Goal: Task Accomplishment & Management: Complete application form

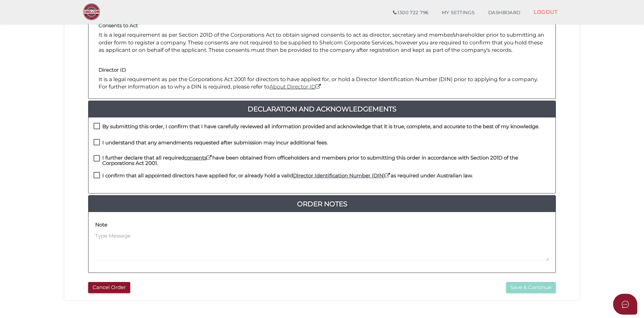
scroll to position [135, 0]
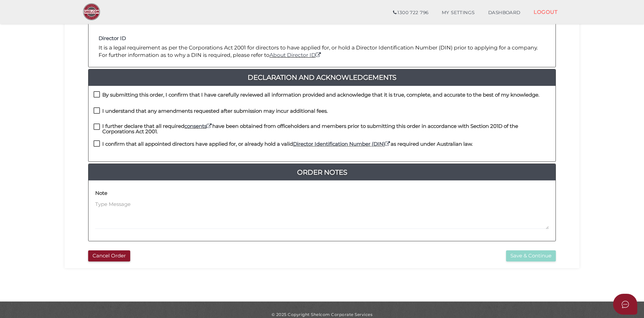
drag, startPoint x: 100, startPoint y: 95, endPoint x: 100, endPoint y: 102, distance: 6.7
click at [100, 95] on label "By submitting this order, I confirm that I have carefully reviewed all informat…" at bounding box center [317, 96] width 446 height 8
checkbox input "true"
click at [94, 111] on label "I understand that any amendments requested after submission may incur additiona…" at bounding box center [211, 112] width 234 height 8
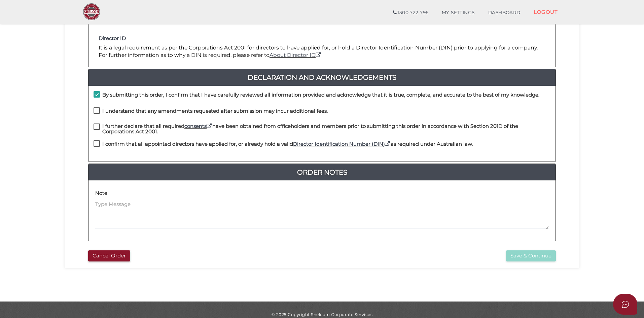
checkbox input "true"
click at [96, 129] on label "I further declare that all required consents have been obtained from officehold…" at bounding box center [322, 128] width 457 height 8
checkbox input "true"
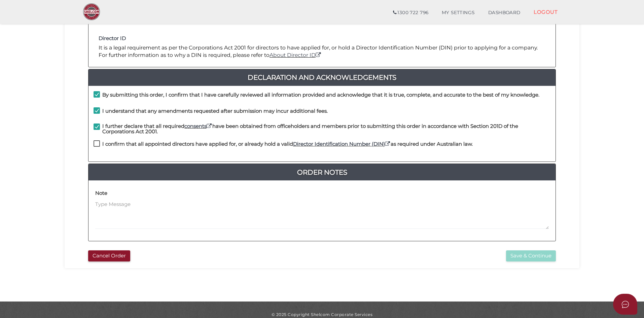
click at [96, 141] on label "I confirm that all appointed directors have applied for, or already hold a vali…" at bounding box center [283, 145] width 379 height 8
checkbox input "true"
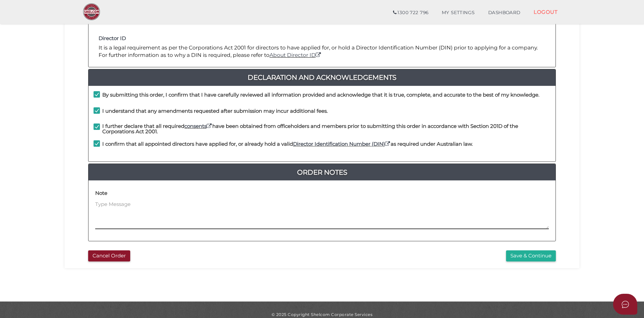
click at [109, 203] on textarea at bounding box center [322, 215] width 454 height 29
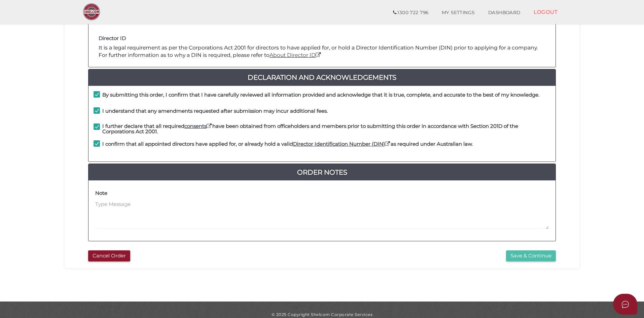
click at [537, 258] on button "Save & Continue" at bounding box center [531, 255] width 50 height 11
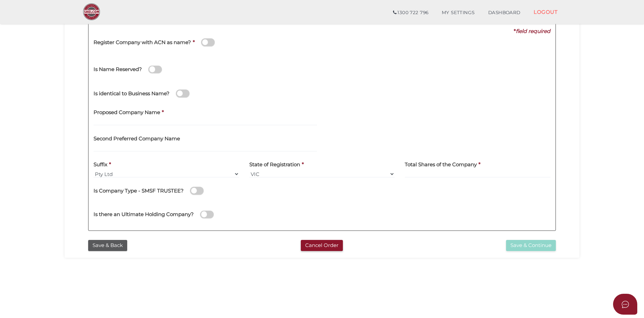
scroll to position [101, 0]
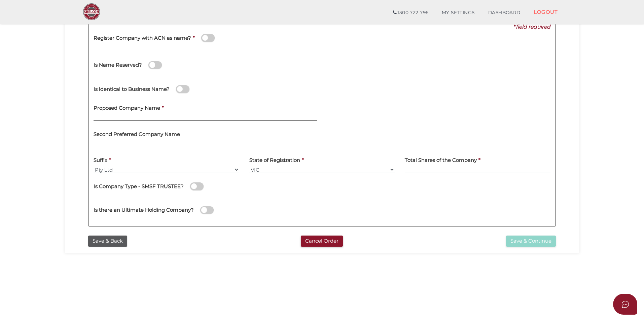
click at [133, 116] on input "text" at bounding box center [206, 117] width 224 height 7
paste input "[PERSON_NAME] STreet Investments"
click at [120, 116] on input "[PERSON_NAME] STreet Investments" at bounding box center [206, 117] width 224 height 7
type input "[PERSON_NAME] Street Investments"
click at [59, 152] on section "Company Registration 5a581b60ef0e27f9a8c30e3c4dd462c1 1 REGISTRATION REQUIREMEN…" at bounding box center [322, 126] width 644 height 418
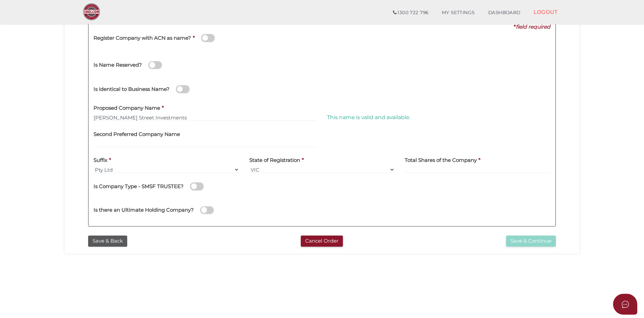
click at [459, 166] on label "Total Shares of the Company" at bounding box center [441, 159] width 72 height 14
click at [457, 169] on input at bounding box center [478, 169] width 146 height 7
type input "100"
click at [198, 186] on span at bounding box center [196, 186] width 13 height 8
click at [0, 0] on input "checkbox" at bounding box center [0, 0] width 0 height 0
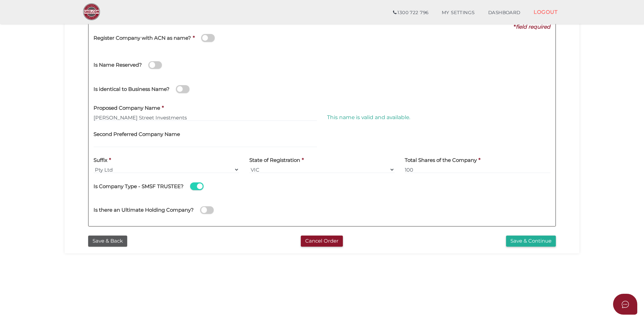
click at [282, 277] on section "Company Registration 5a581b60ef0e27f9a8c30e3c4dd462c1 1 REGISTRATION REQUIREMEN…" at bounding box center [322, 126] width 644 height 418
click at [327, 248] on div "5a581b60ef0e27f9a8c30e3c4dd462c1 1 REGISTRATION REQUIREMENTS 2 COMPANY DETAILS …" at bounding box center [322, 101] width 515 height 304
click at [323, 243] on button "Cancel Order" at bounding box center [322, 241] width 42 height 11
